Goal: Submit feedback/report problem

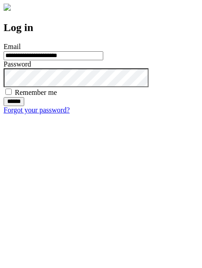
type input "**********"
click at [24, 106] on input "******" at bounding box center [14, 101] width 21 height 9
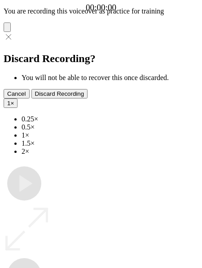
type input "**********"
